Goal: Find contact information: Find contact information

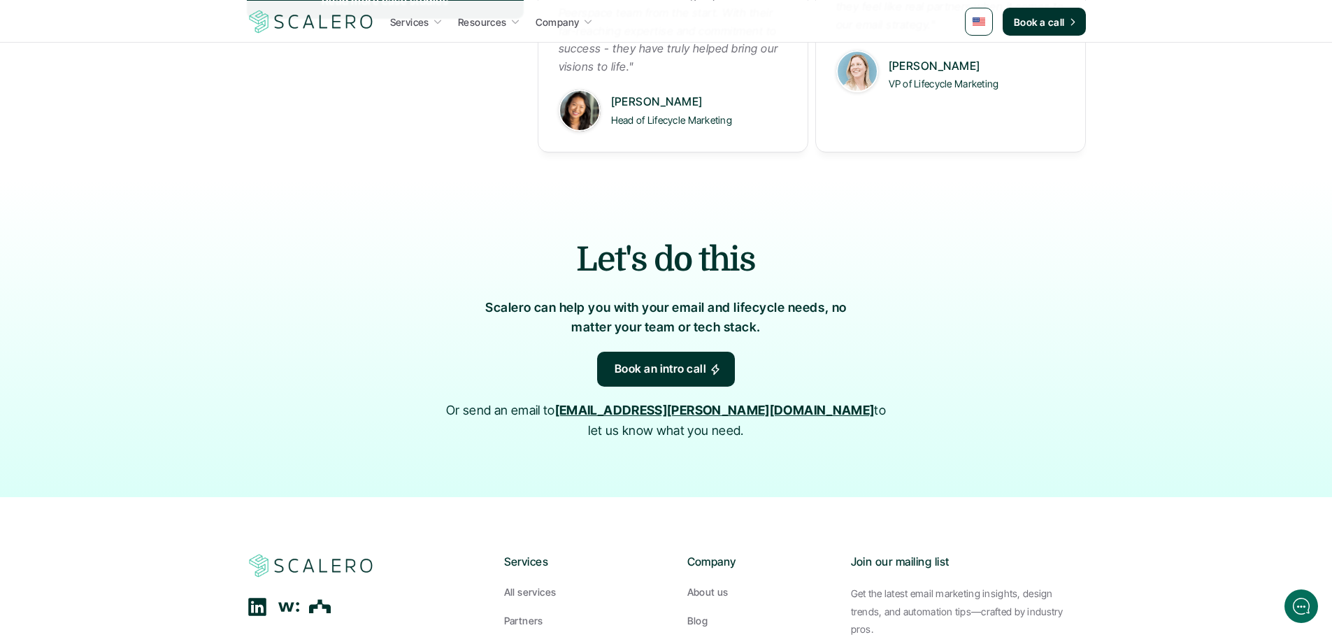
scroll to position [2269, 0]
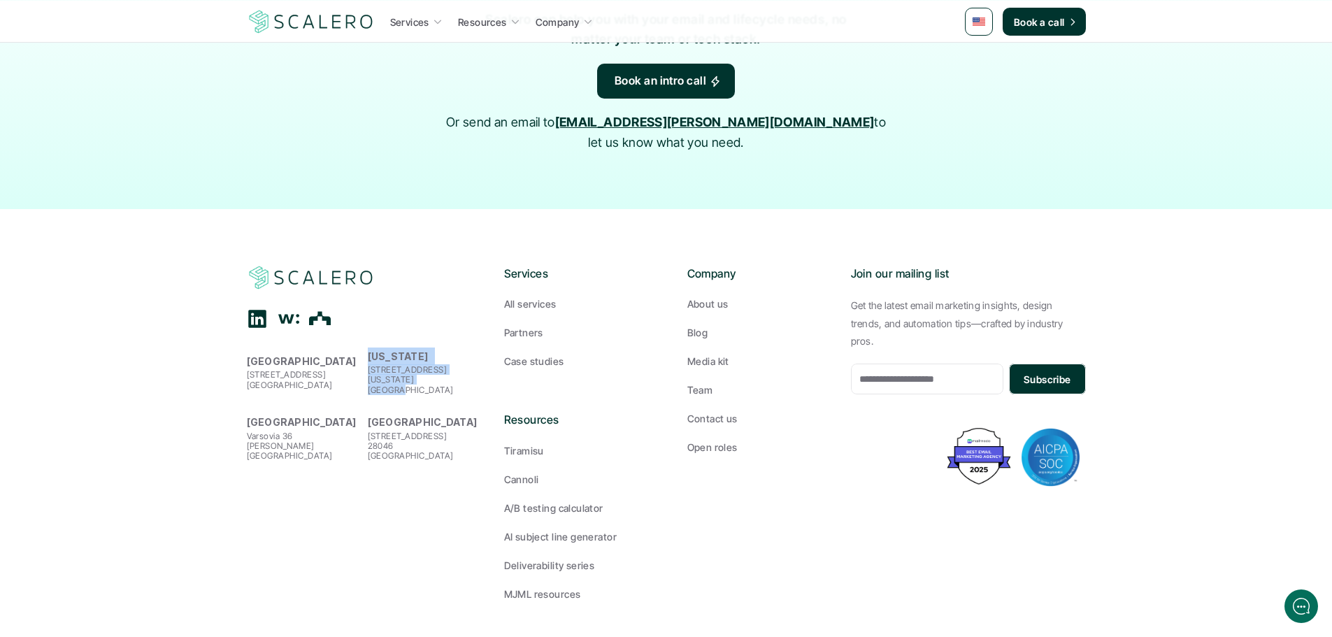
drag, startPoint x: 369, startPoint y: 338, endPoint x: 445, endPoint y: 359, distance: 78.4
click at [445, 359] on div "[US_STATE] [STREET_ADDRESS][US_STATE]" at bounding box center [425, 371] width 114 height 48
click at [379, 416] on strong "[GEOGRAPHIC_DATA]" at bounding box center [423, 422] width 110 height 12
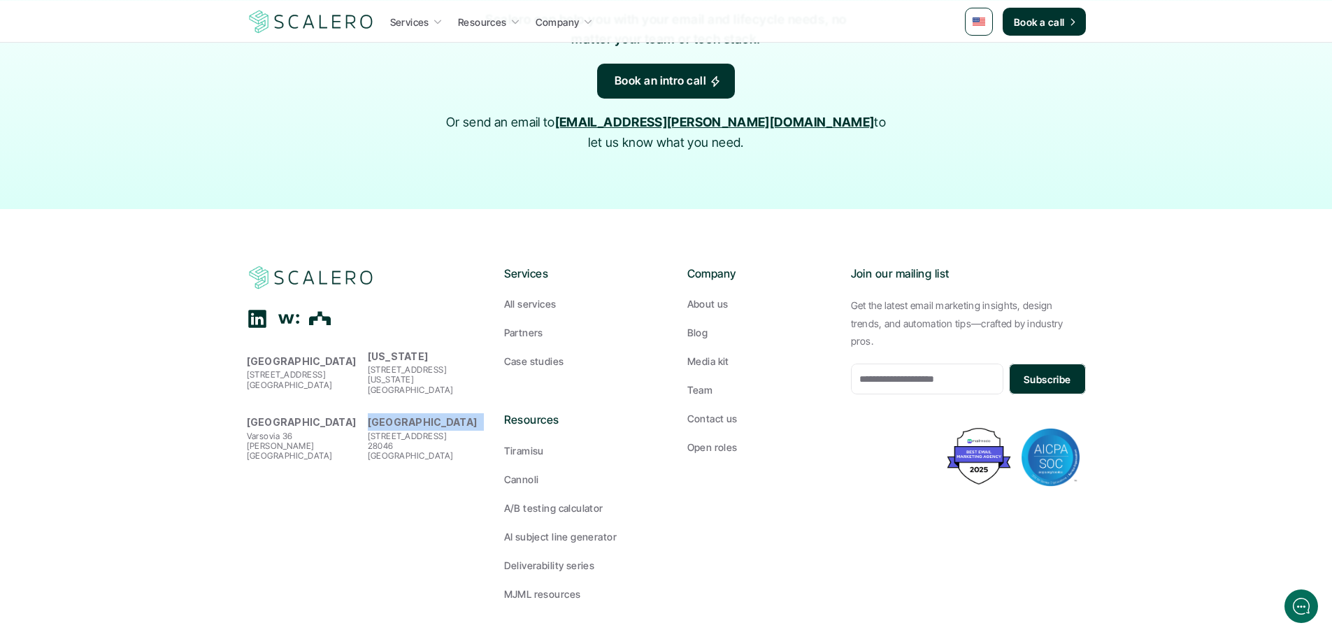
click at [379, 416] on strong "[GEOGRAPHIC_DATA]" at bounding box center [423, 422] width 110 height 12
click at [384, 431] on p "[STREET_ADDRESS]" at bounding box center [425, 446] width 114 height 30
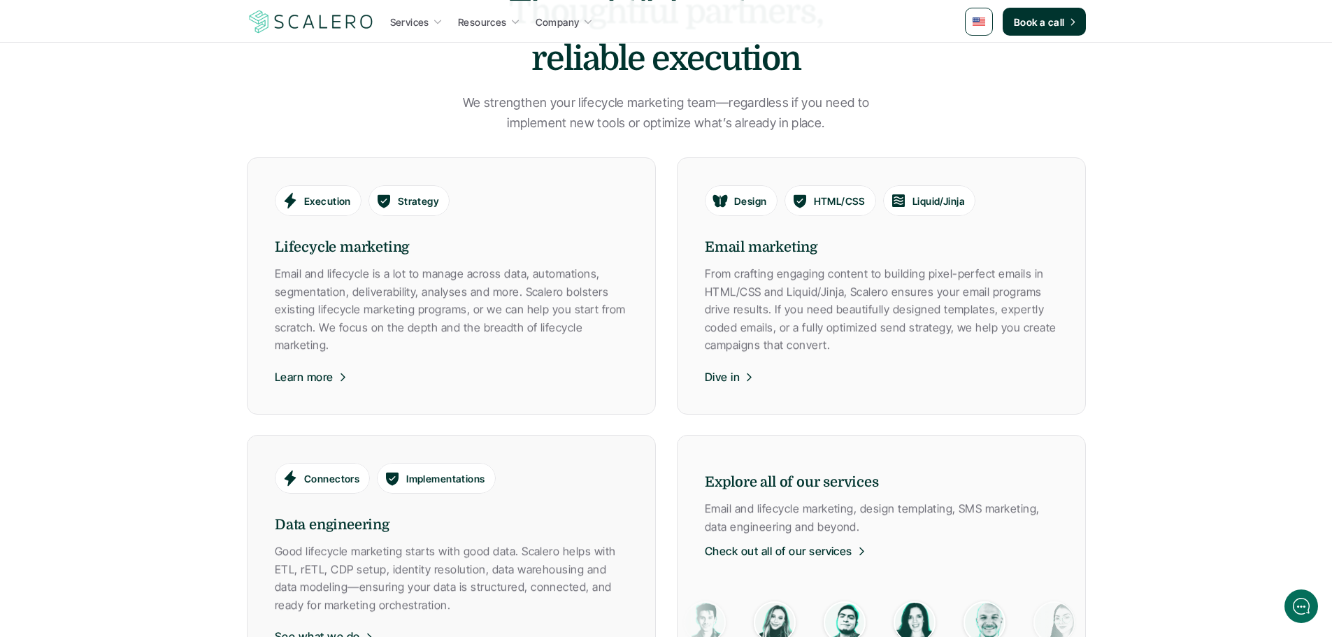
scroll to position [288, 0]
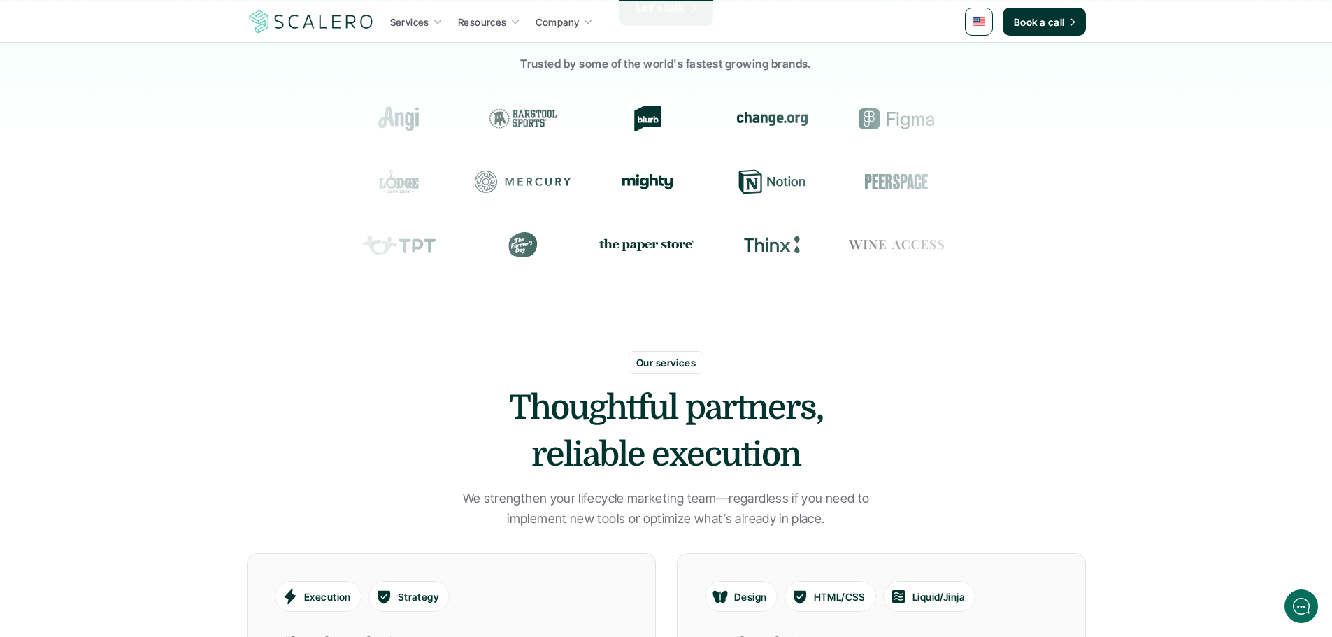
drag, startPoint x: 533, startPoint y: 129, endPoint x: 692, endPoint y: 148, distance: 160.5
click at [692, 148] on section at bounding box center [666, 118] width 646 height 63
drag, startPoint x: 569, startPoint y: 176, endPoint x: 670, endPoint y: 231, distance: 115.4
click at [673, 236] on div at bounding box center [666, 178] width 646 height 196
drag, startPoint x: 608, startPoint y: 168, endPoint x: 741, endPoint y: 295, distance: 184.5
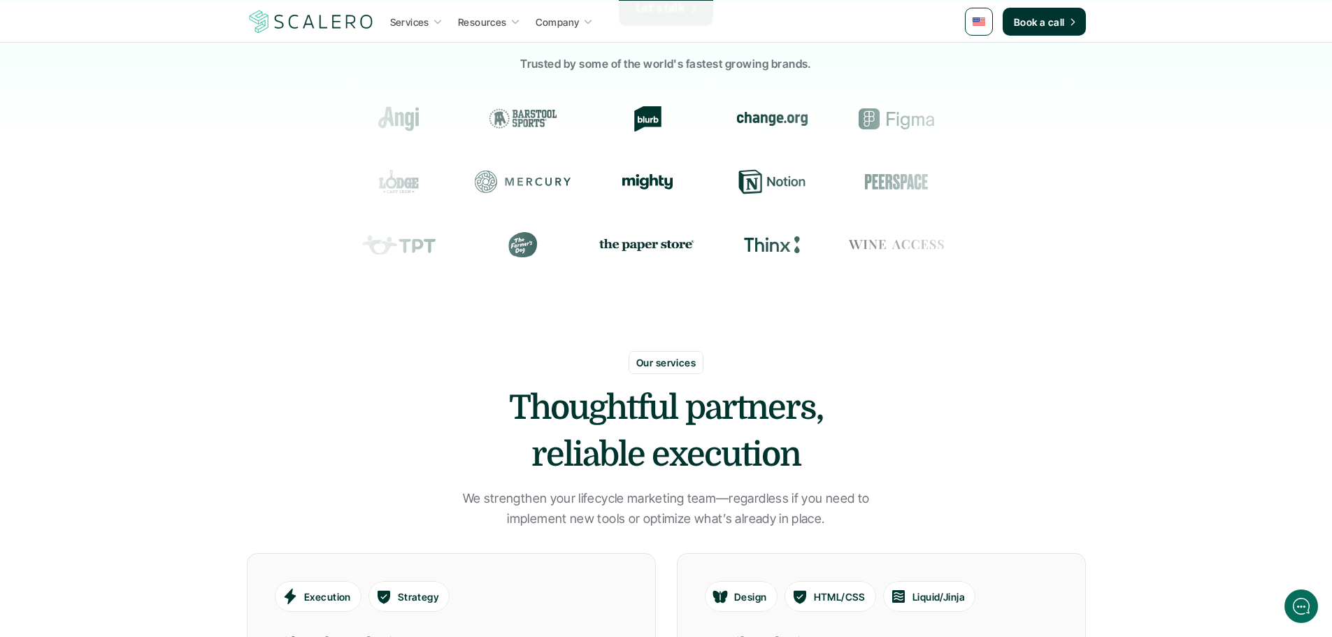
click at [741, 295] on div "Trusted by some of the world's fastest growing brands." at bounding box center [666, 166] width 1332 height 266
drag, startPoint x: 428, startPoint y: 71, endPoint x: 685, endPoint y: 295, distance: 341.0
click at [685, 295] on div "Trusted by some of the world's fastest growing brands." at bounding box center [666, 166] width 1332 height 266
click at [1071, 173] on div "Trusted by some of the world's fastest growing brands." at bounding box center [666, 166] width 1332 height 266
